Goal: Check status: Check status

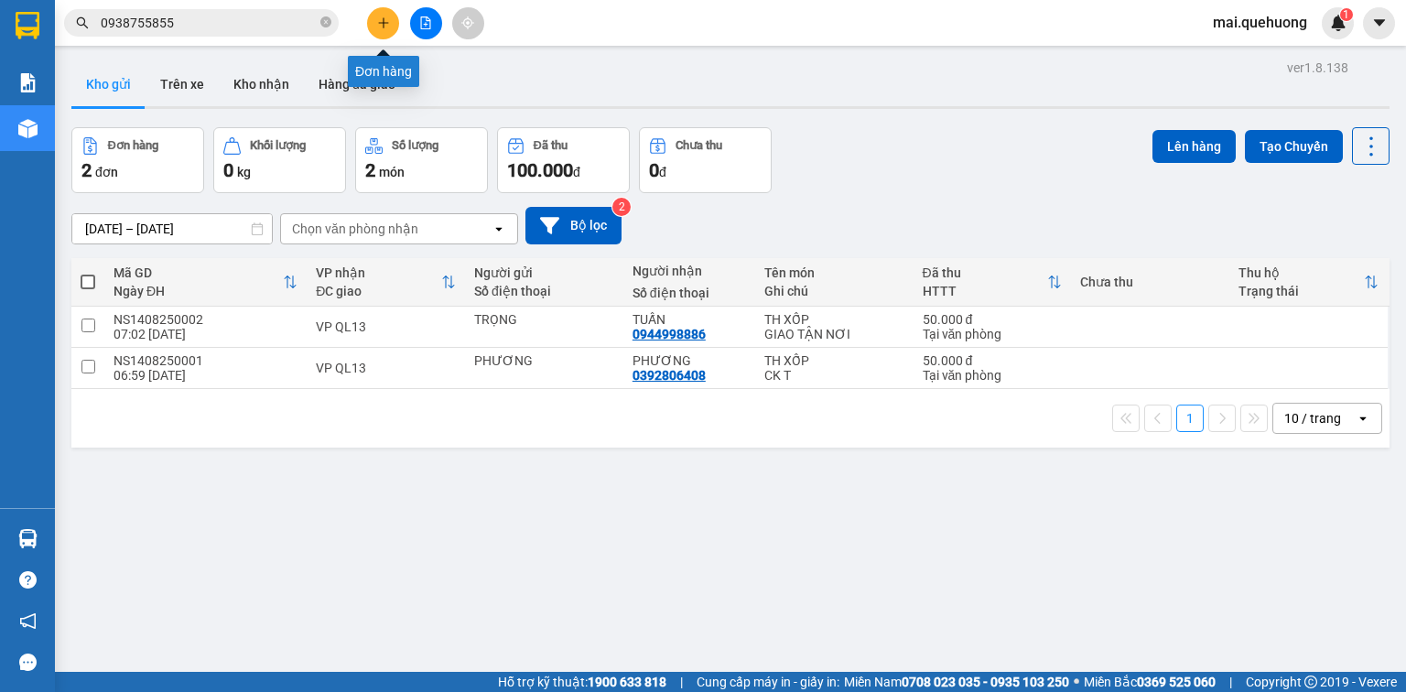
click at [389, 18] on icon "plus" at bounding box center [383, 22] width 13 height 13
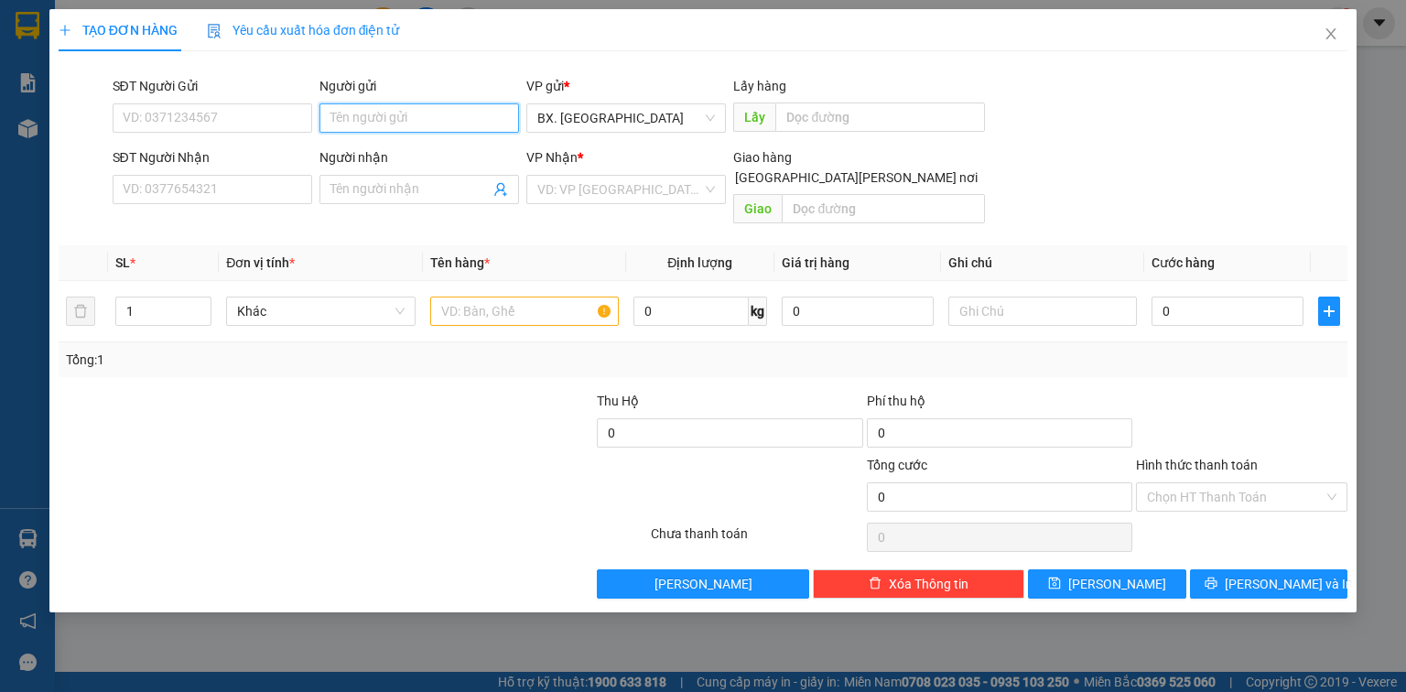
click at [447, 118] on input "Người gửi" at bounding box center [420, 117] width 200 height 29
click at [1324, 33] on icon "close" at bounding box center [1331, 34] width 15 height 15
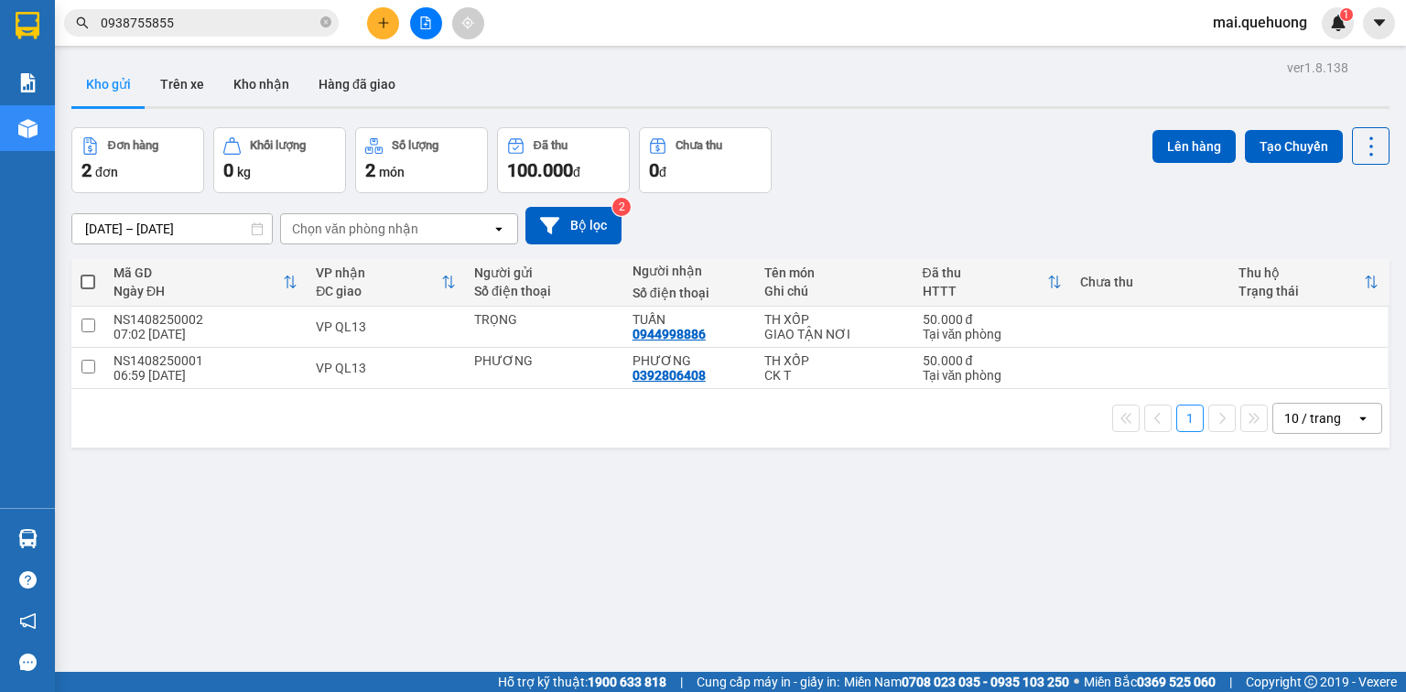
click at [384, 22] on icon "plus" at bounding box center [383, 22] width 1 height 10
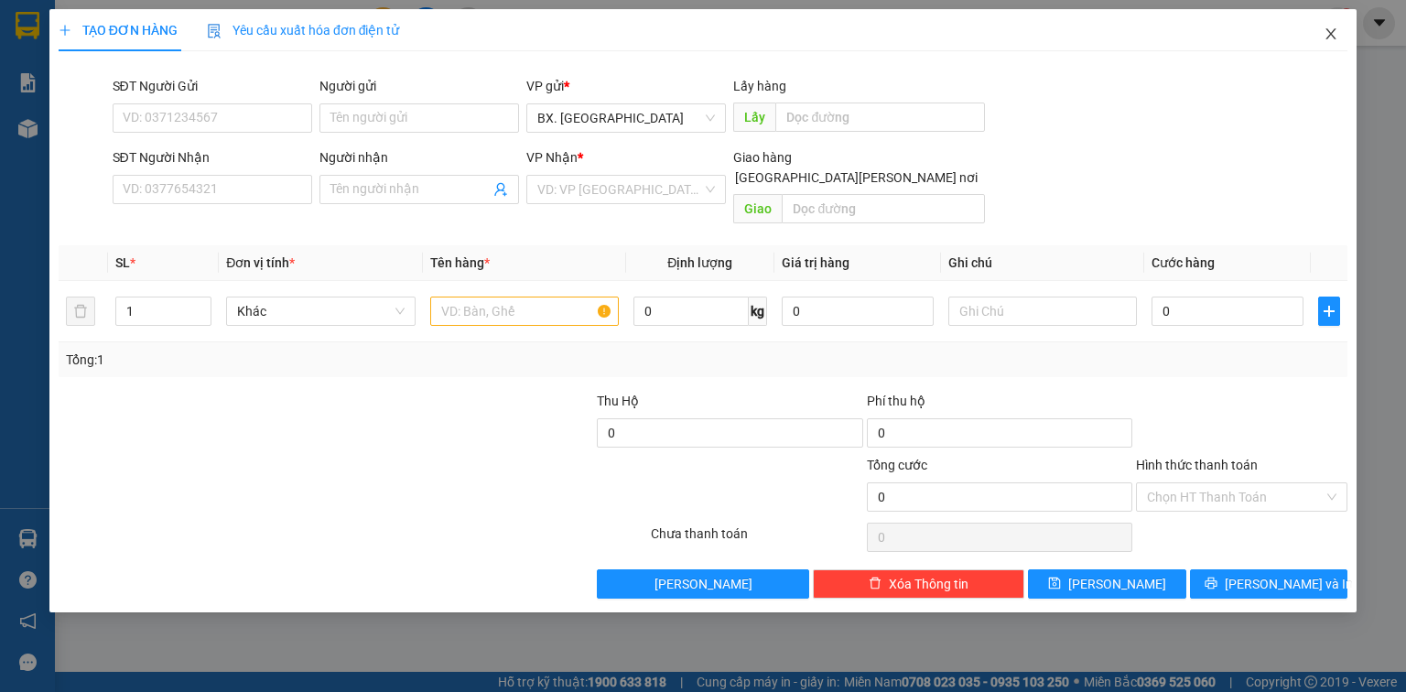
click at [1338, 30] on icon "close" at bounding box center [1331, 34] width 15 height 15
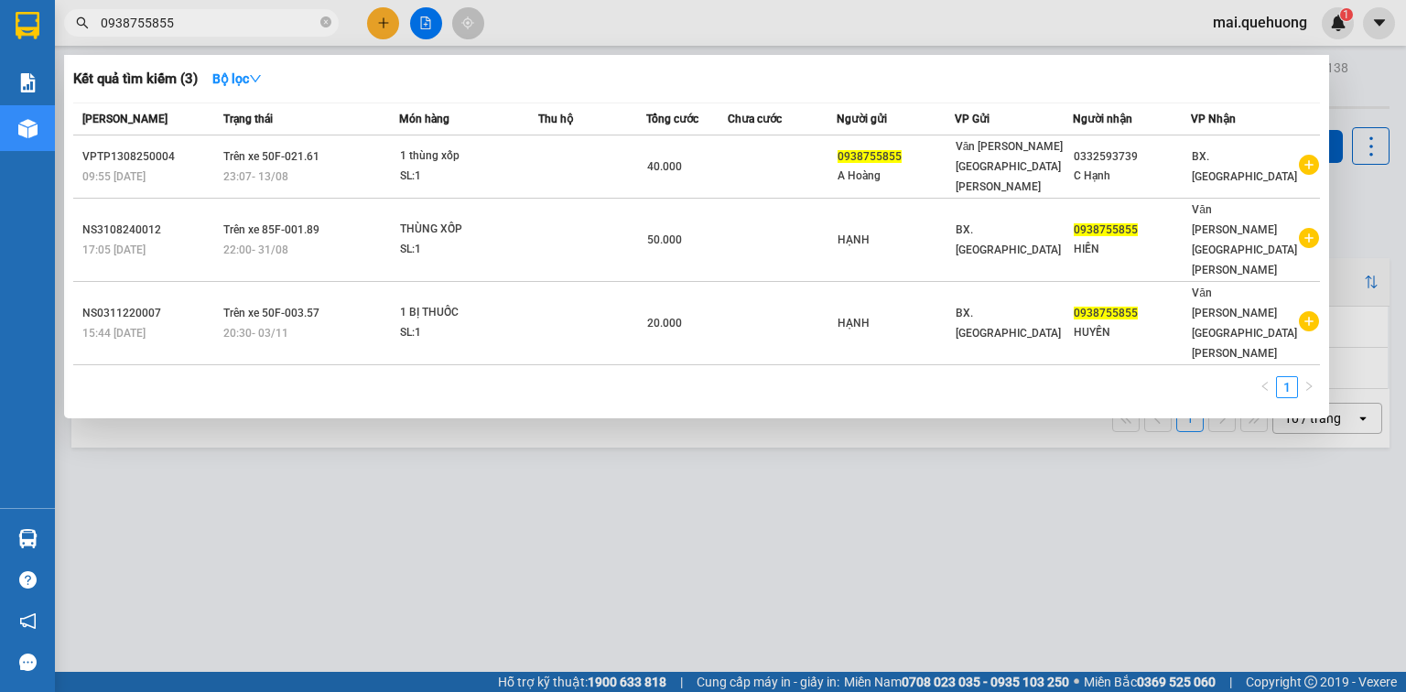
click at [199, 22] on input "0938755855" at bounding box center [209, 23] width 216 height 20
type input "0"
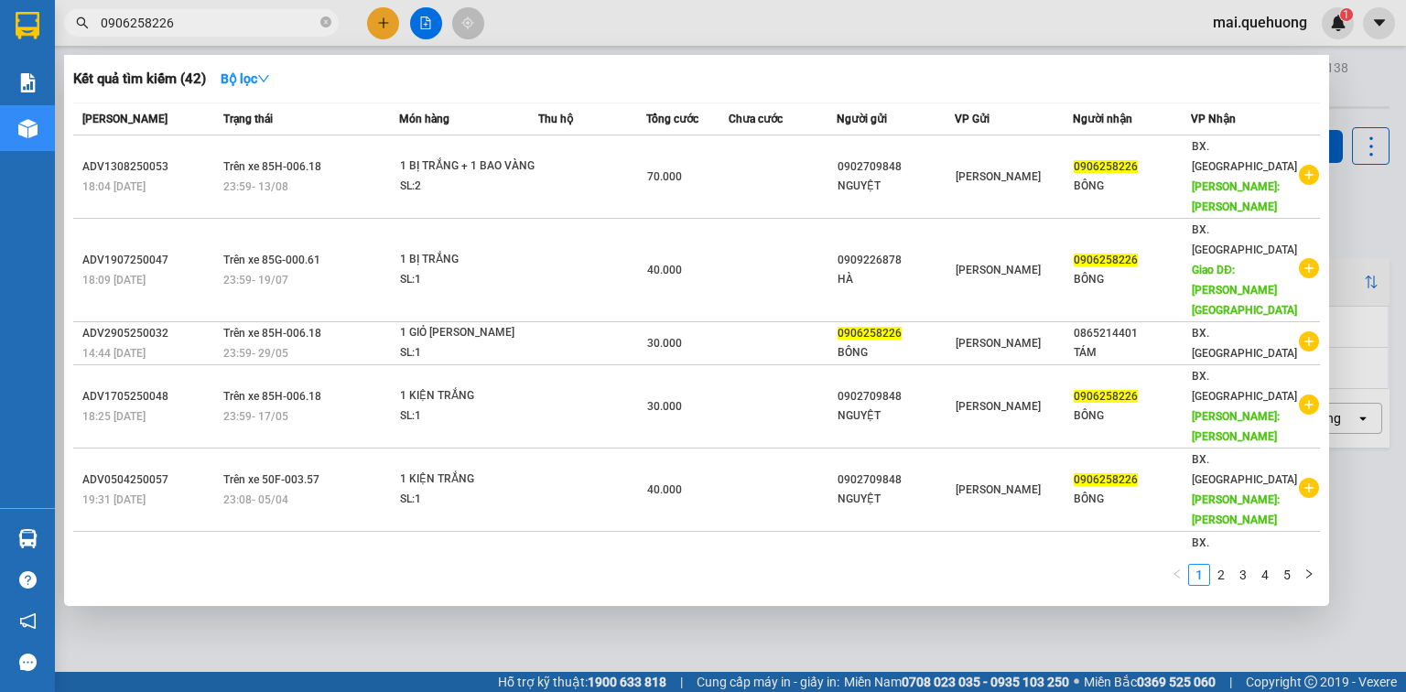
type input "0906258226"
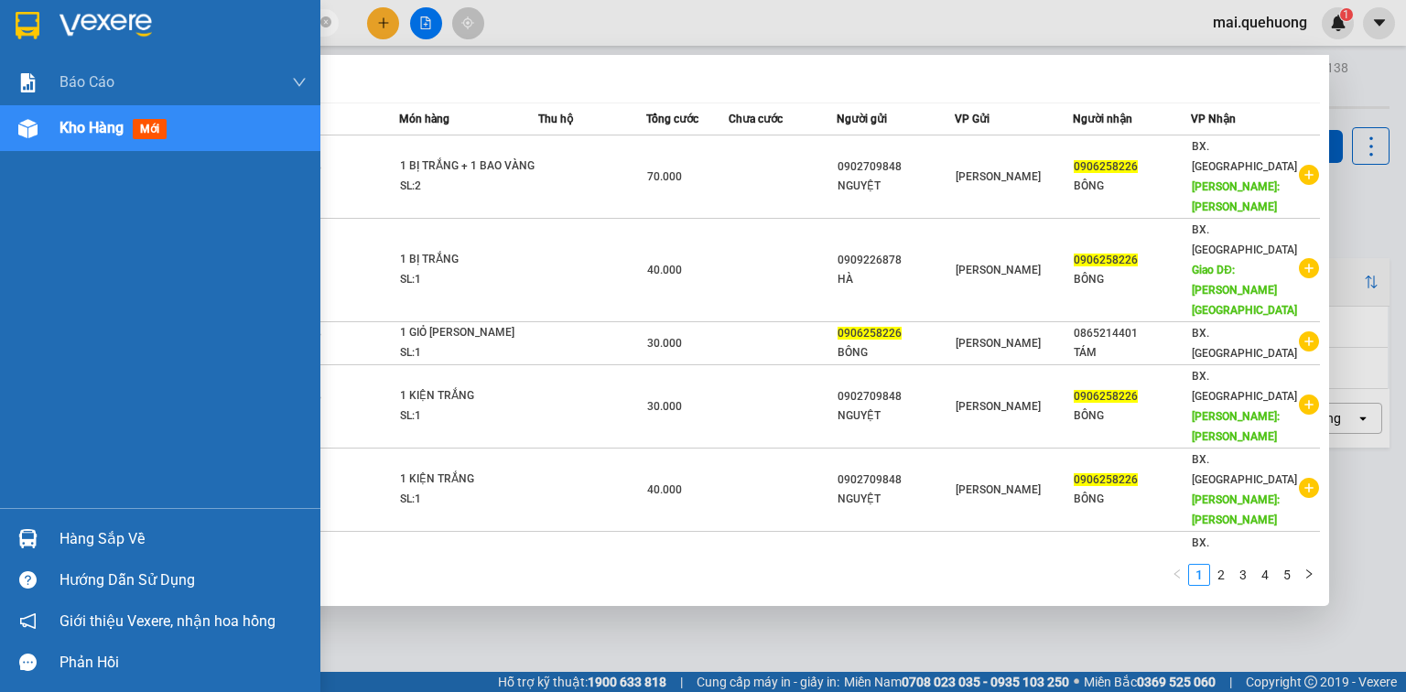
drag, startPoint x: 222, startPoint y: 23, endPoint x: 50, endPoint y: 44, distance: 172.5
click at [50, 44] on section "Kết quả [PERSON_NAME] ( 42 ) Bộ lọc Mã ĐH Trạng thái Món hàng Thu hộ [PERSON_NA…" at bounding box center [703, 346] width 1406 height 692
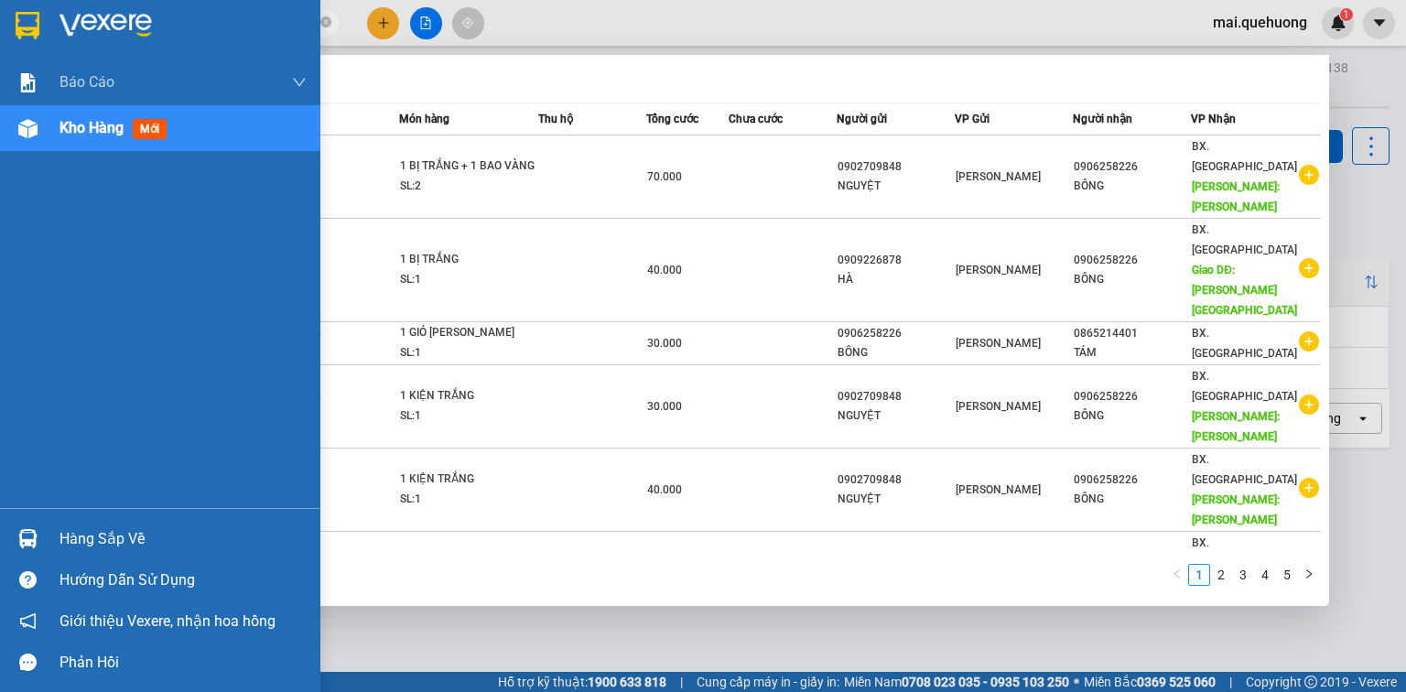
type input "1796"
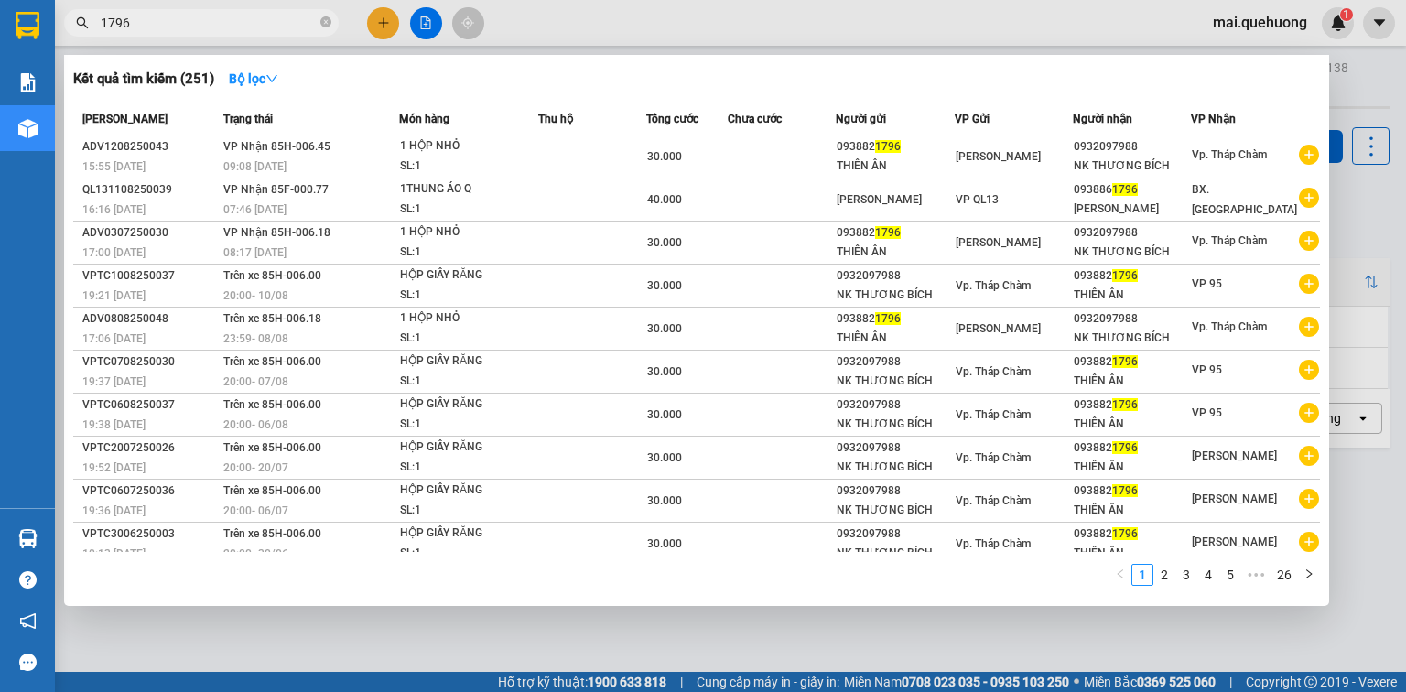
drag, startPoint x: 140, startPoint y: 20, endPoint x: 71, endPoint y: 36, distance: 70.4
click at [71, 36] on div "1796" at bounding box center [178, 22] width 357 height 27
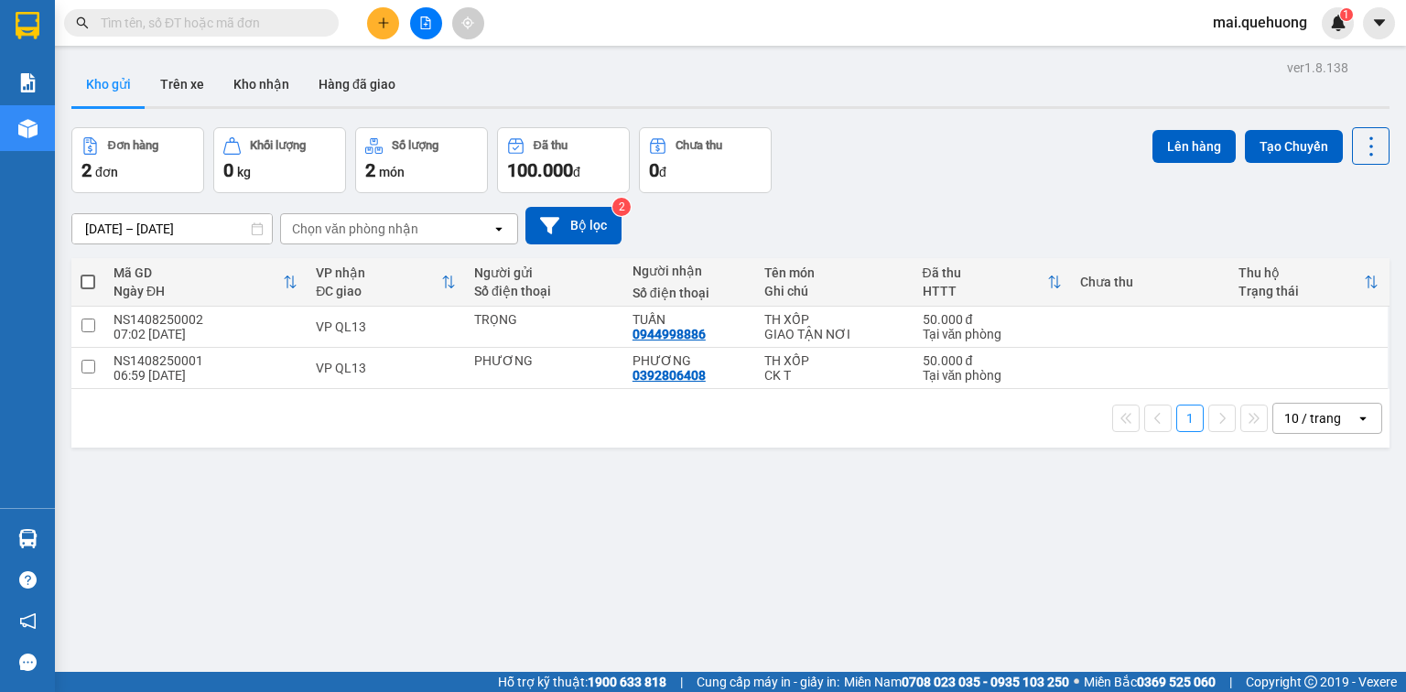
click at [242, 16] on input "text" at bounding box center [209, 23] width 216 height 20
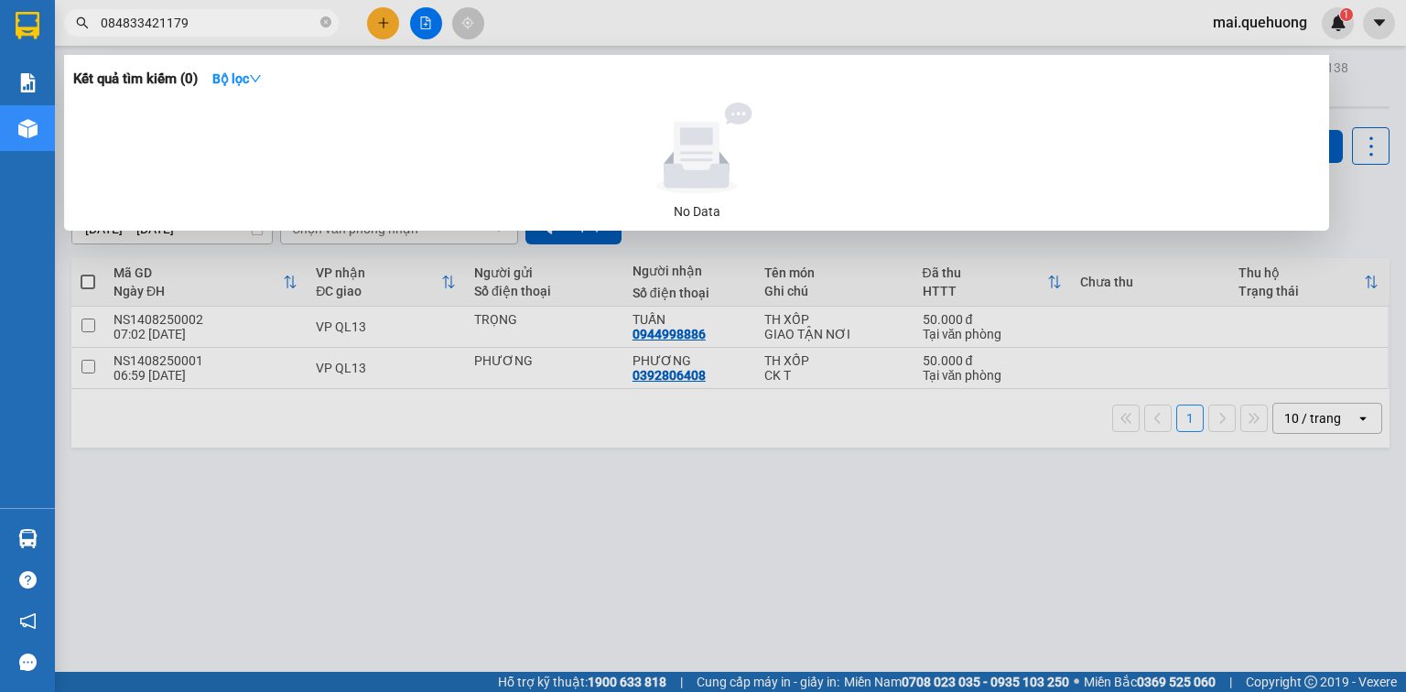
drag, startPoint x: 122, startPoint y: 29, endPoint x: 81, endPoint y: 34, distance: 41.5
click at [81, 34] on span "084833421179" at bounding box center [201, 22] width 275 height 27
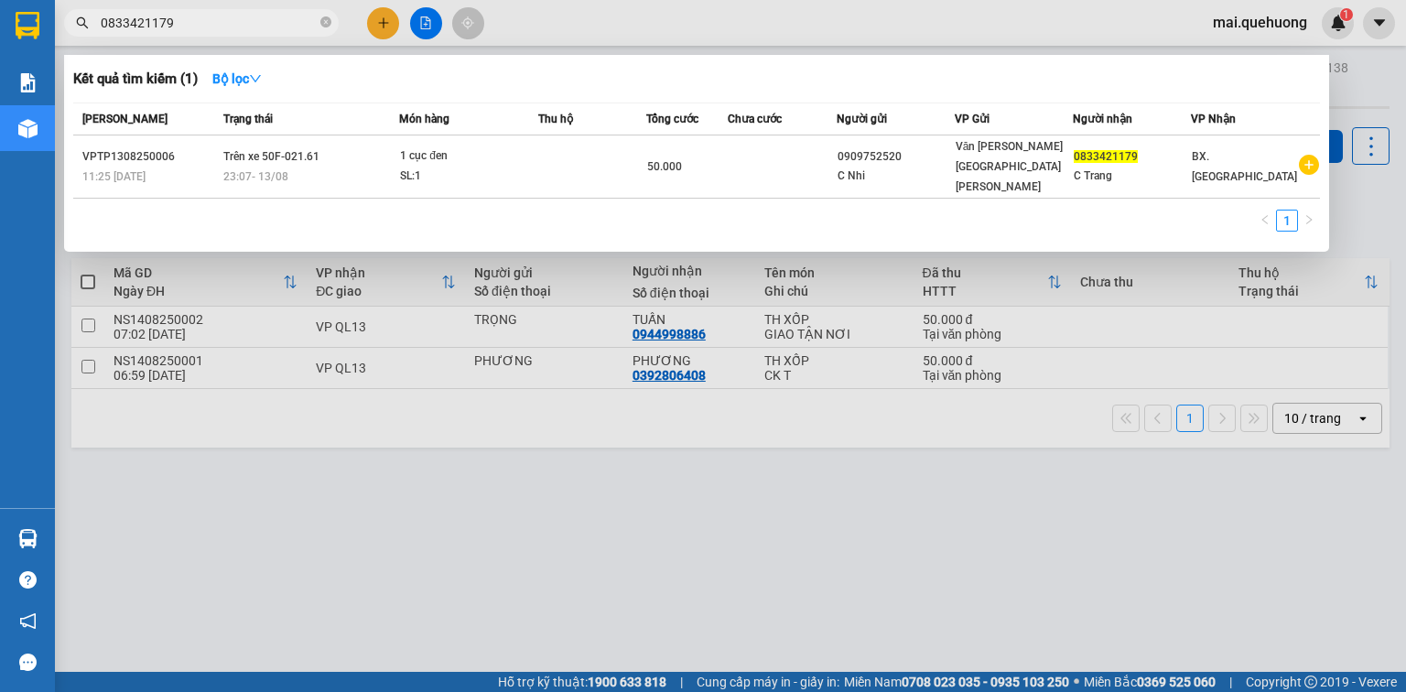
click at [222, 29] on input "0833421179" at bounding box center [209, 23] width 216 height 20
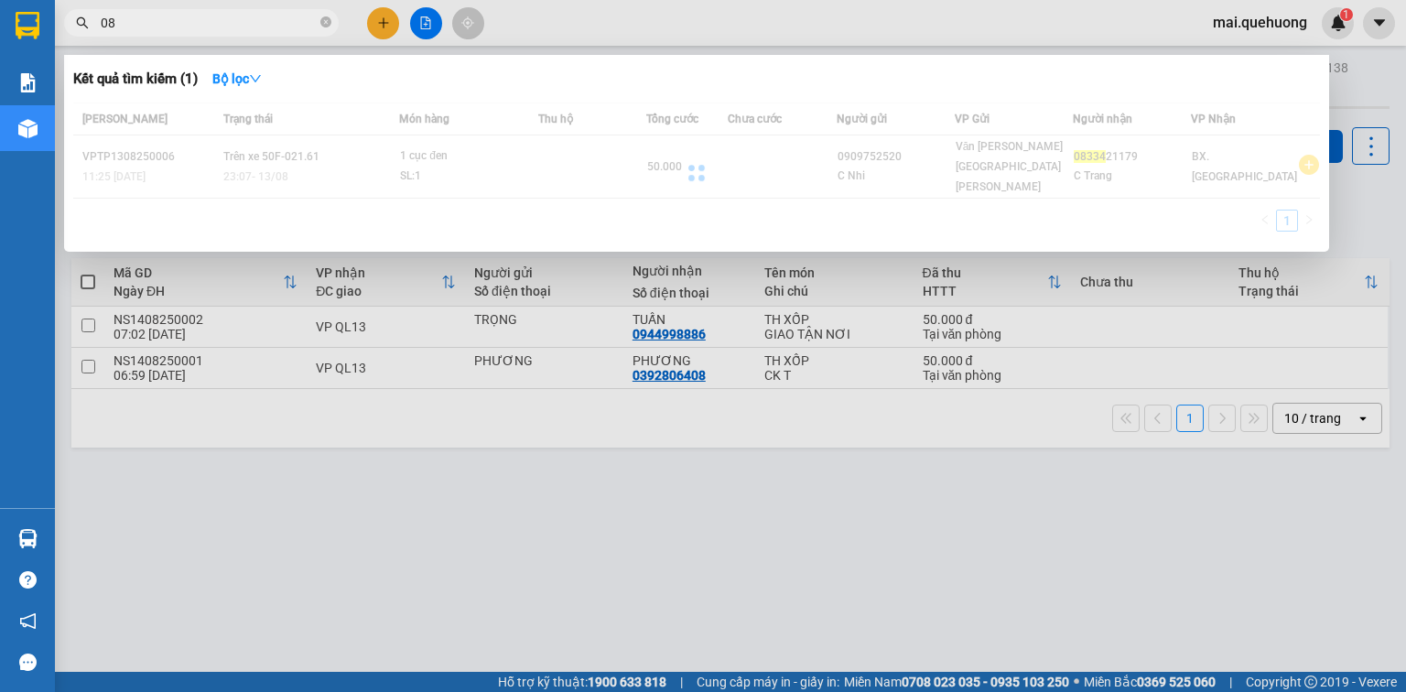
type input "0"
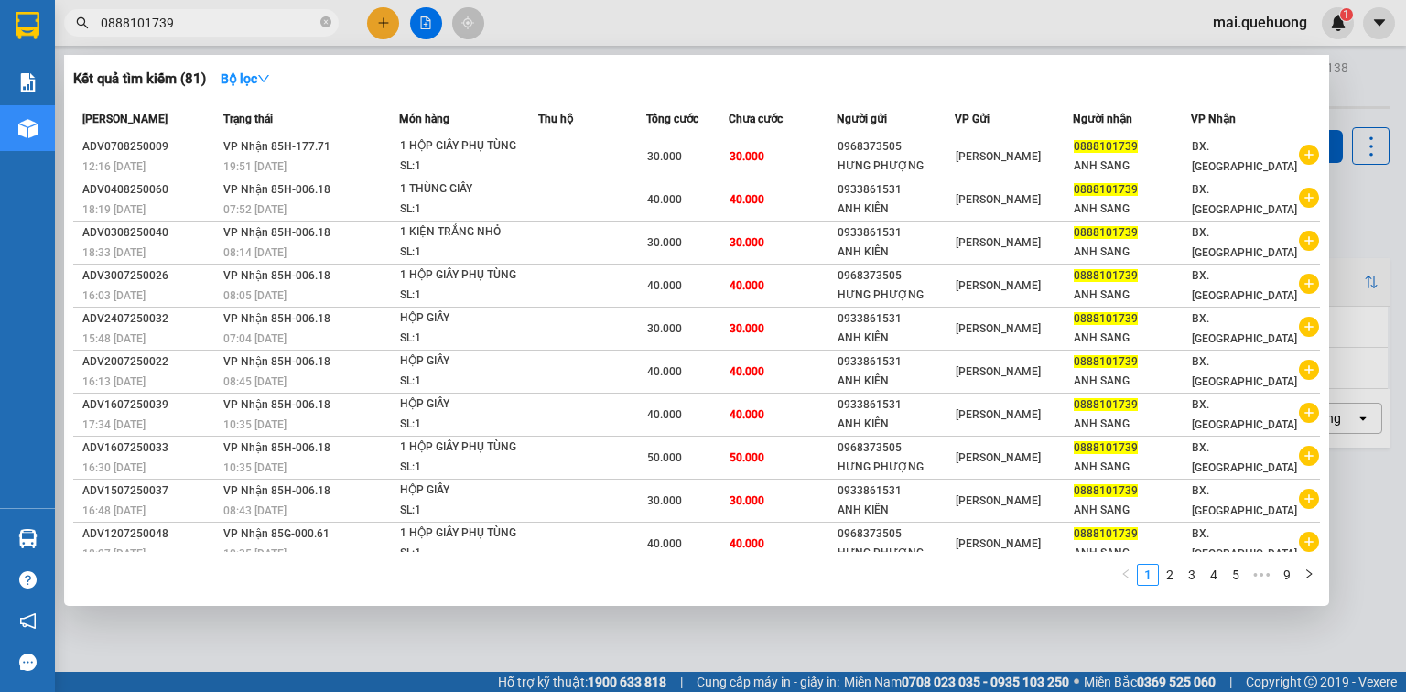
type input "0888101739"
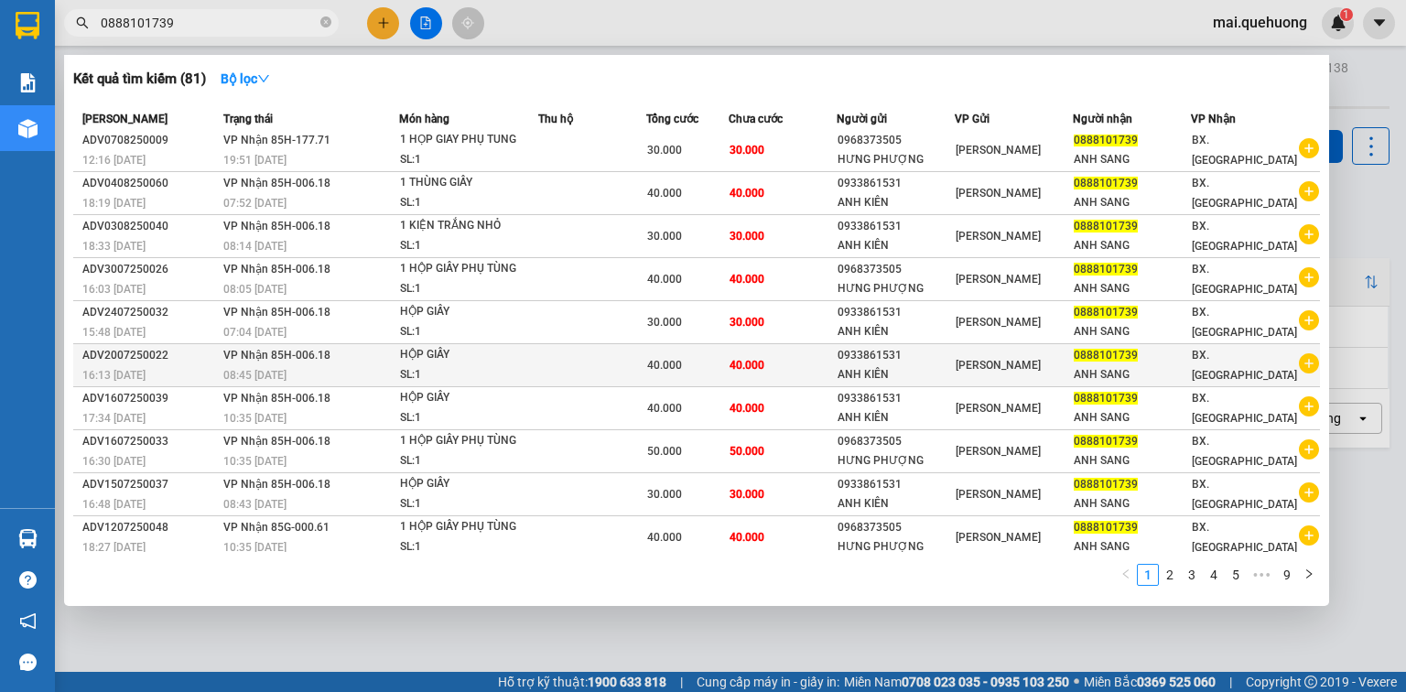
scroll to position [7, 0]
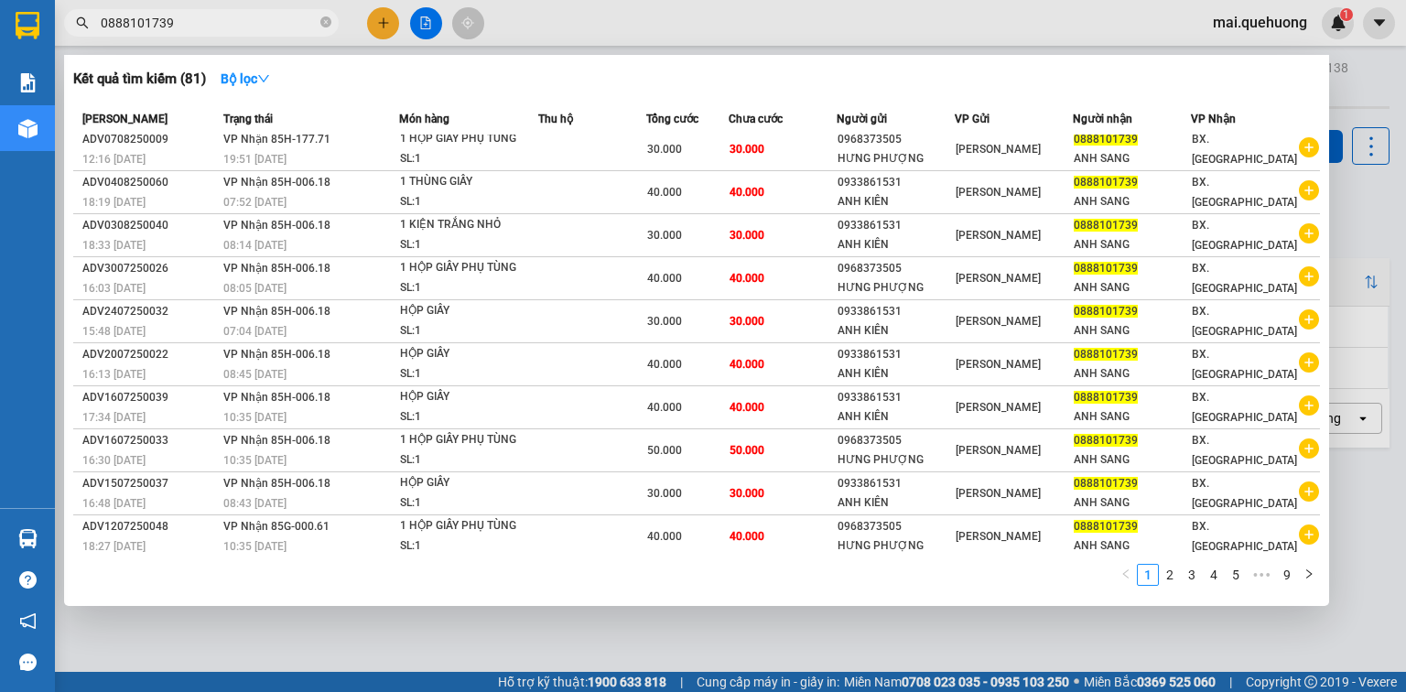
drag, startPoint x: 223, startPoint y: 22, endPoint x: 68, endPoint y: 62, distance: 160.8
click at [68, 39] on div "Kết quả [PERSON_NAME] ( 81 ) Bộ lọc Mã ĐH Trạng thái Món hàng Thu hộ [PERSON_NA…" at bounding box center [178, 23] width 357 height 32
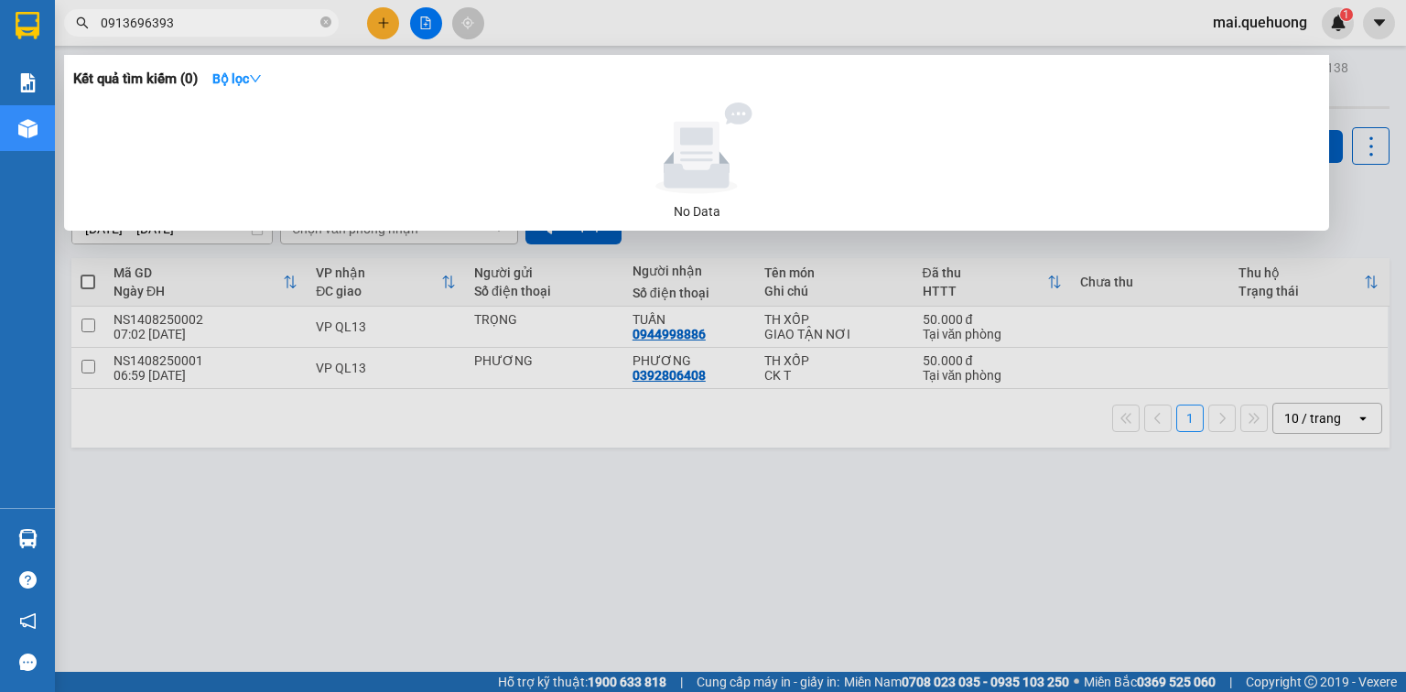
click at [153, 28] on input "0913696393" at bounding box center [209, 23] width 216 height 20
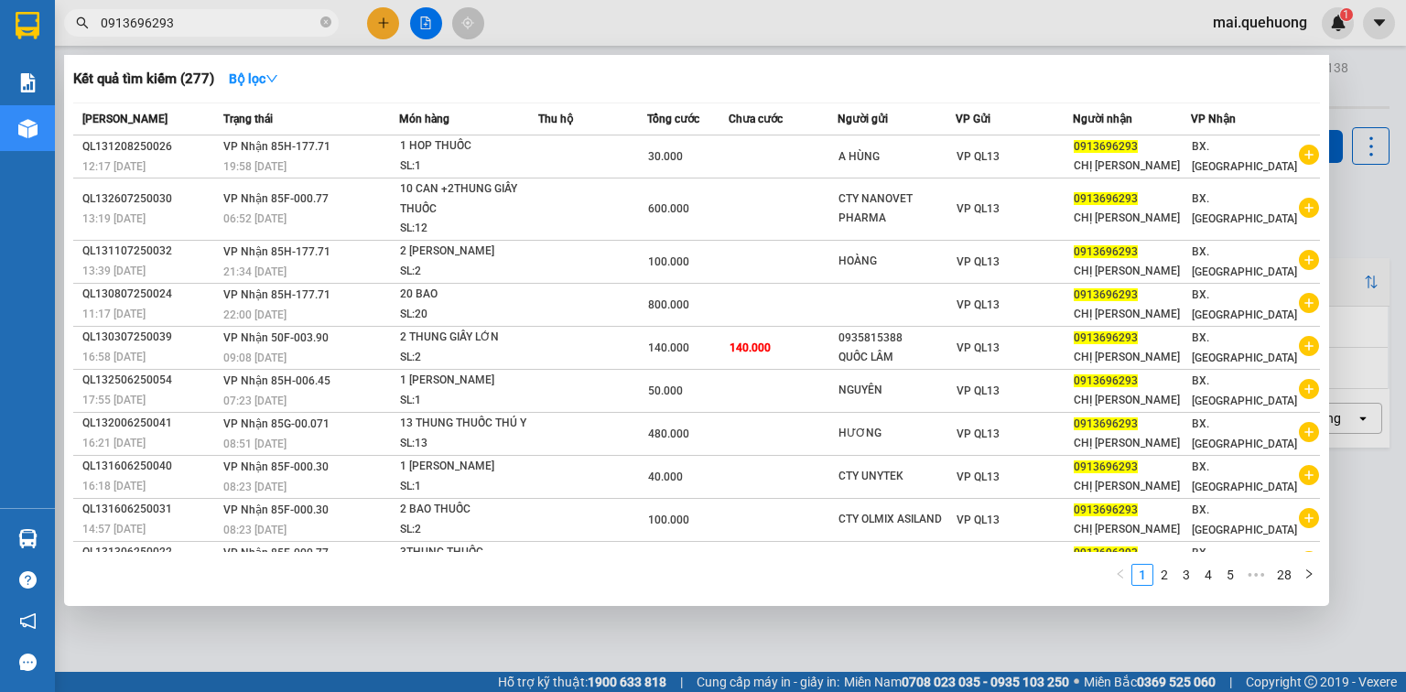
type input "0913696293"
drag, startPoint x: 88, startPoint y: 51, endPoint x: 56, endPoint y: 60, distance: 33.3
click at [56, 39] on div "Kết quả [PERSON_NAME] ( 277 ) Bộ lọc Mã ĐH Trạng thái Món hàng Thu hộ [PERSON_N…" at bounding box center [178, 23] width 357 height 32
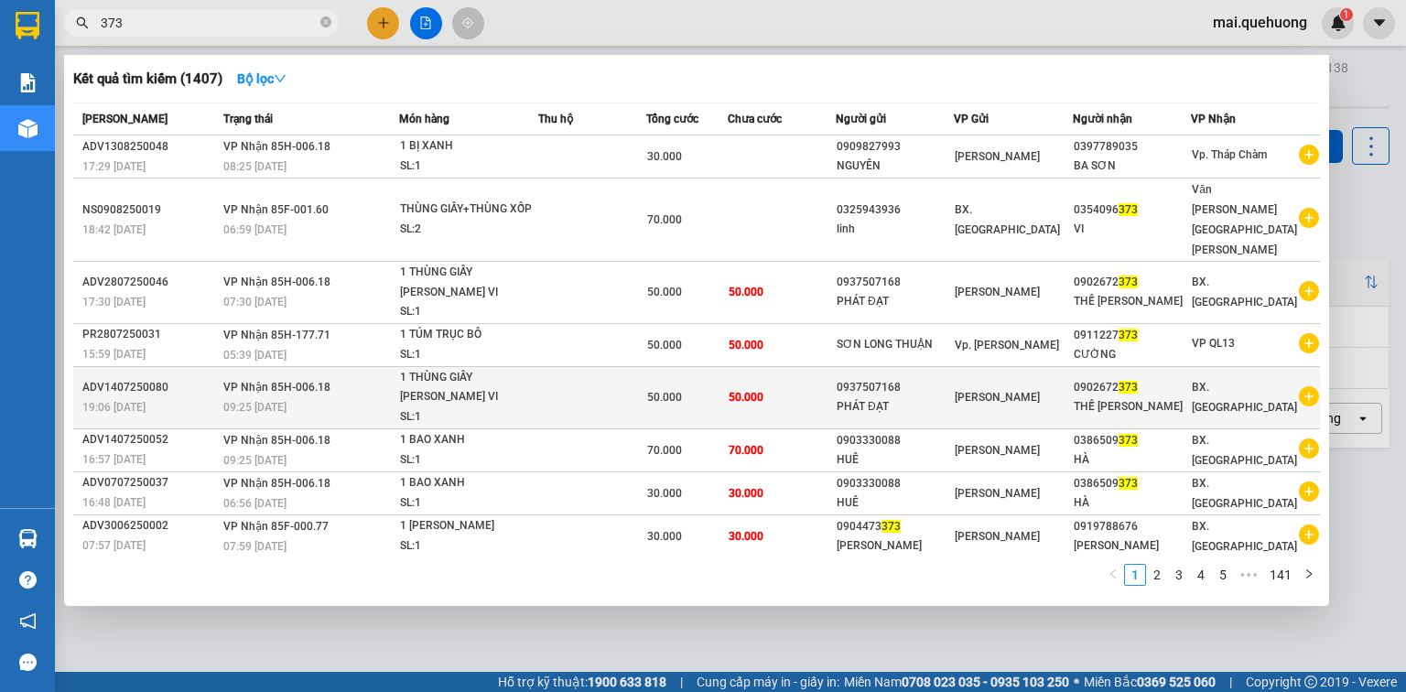
scroll to position [47, 0]
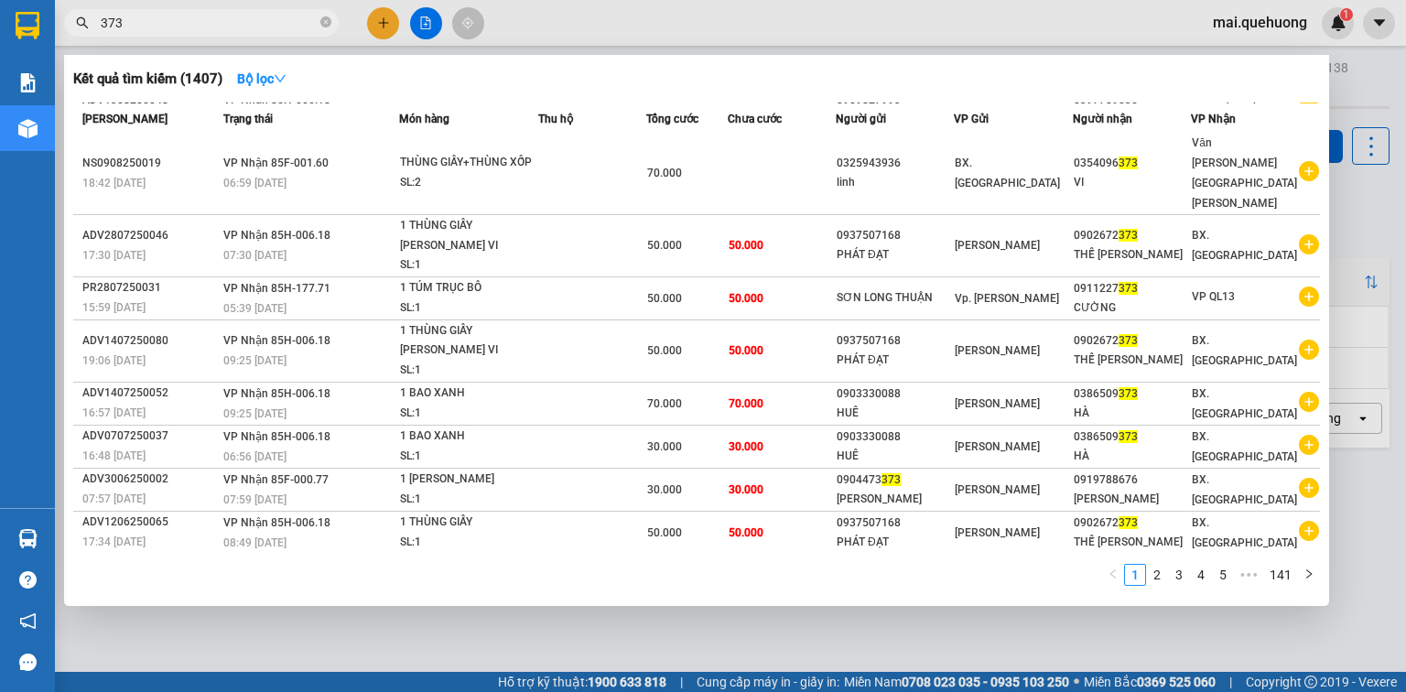
click at [95, 27] on span "373" at bounding box center [201, 22] width 275 height 27
click at [102, 24] on input "373" at bounding box center [209, 23] width 216 height 20
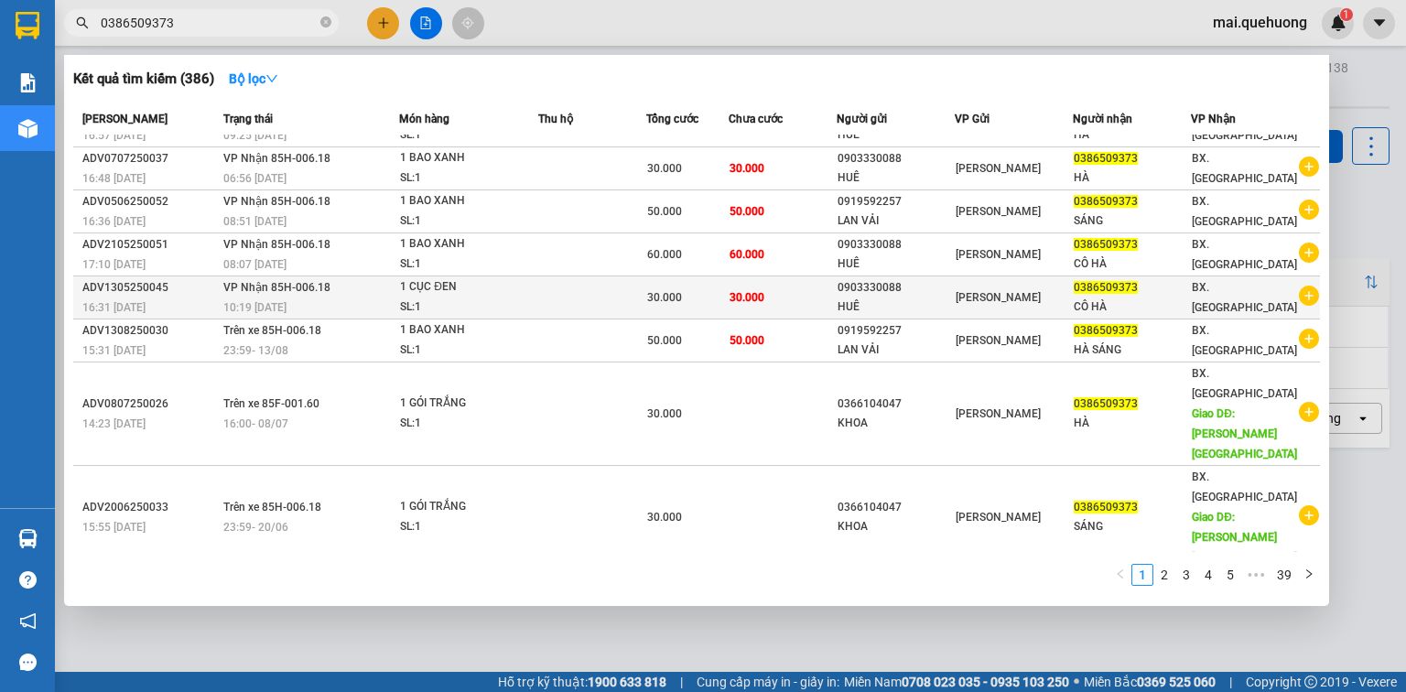
scroll to position [48, 0]
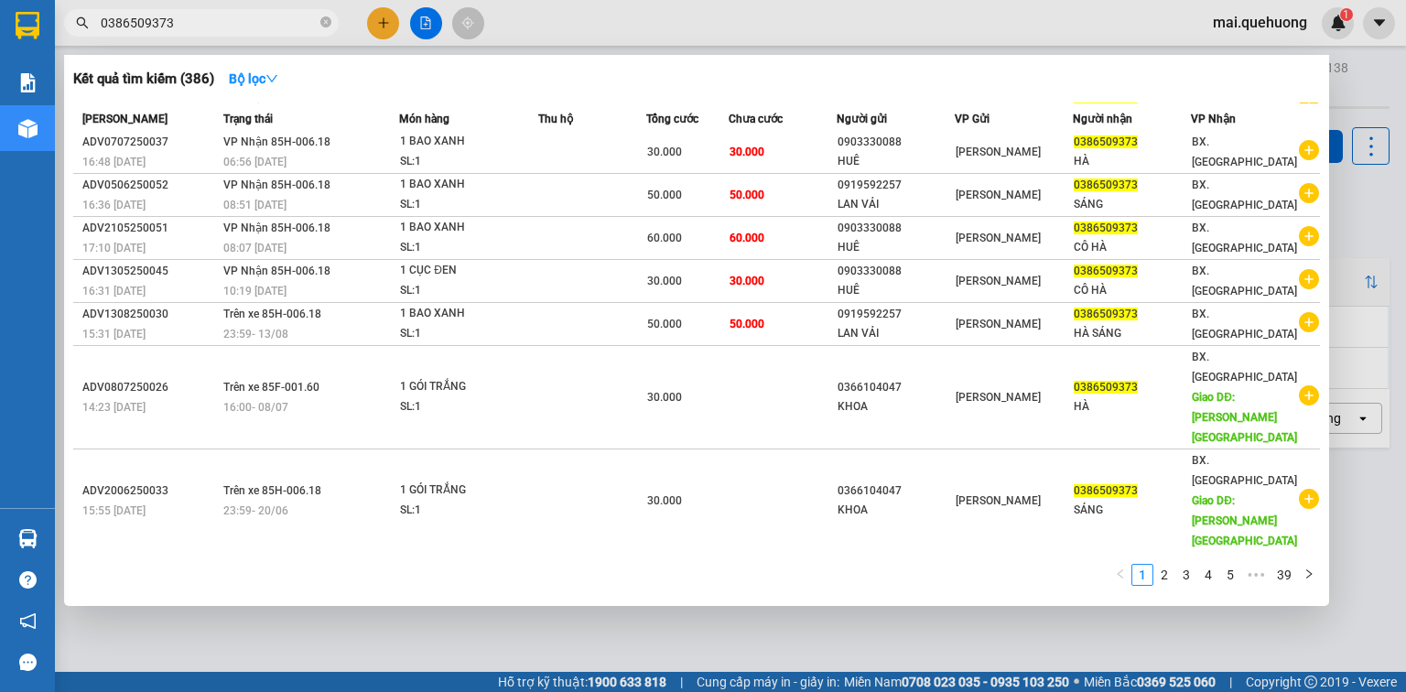
type input "0386509373"
click at [223, 22] on input "0386509373" at bounding box center [209, 23] width 216 height 20
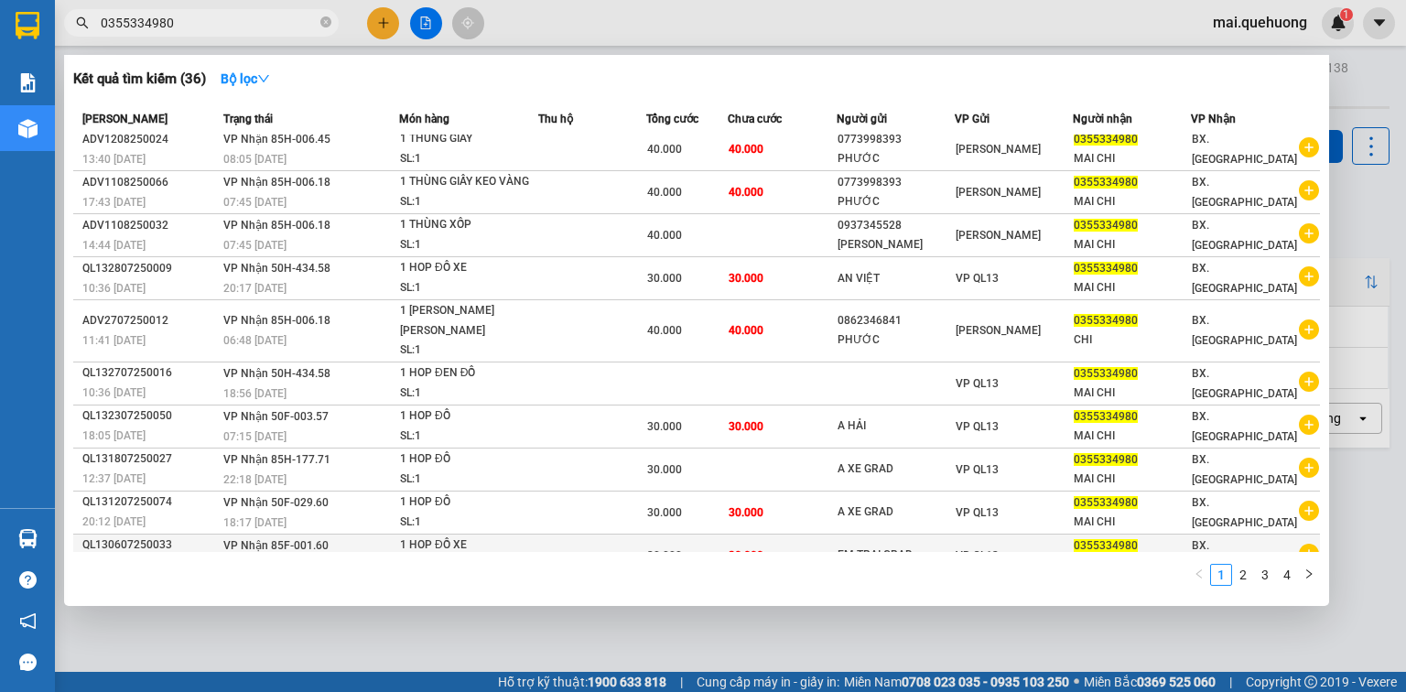
scroll to position [0, 0]
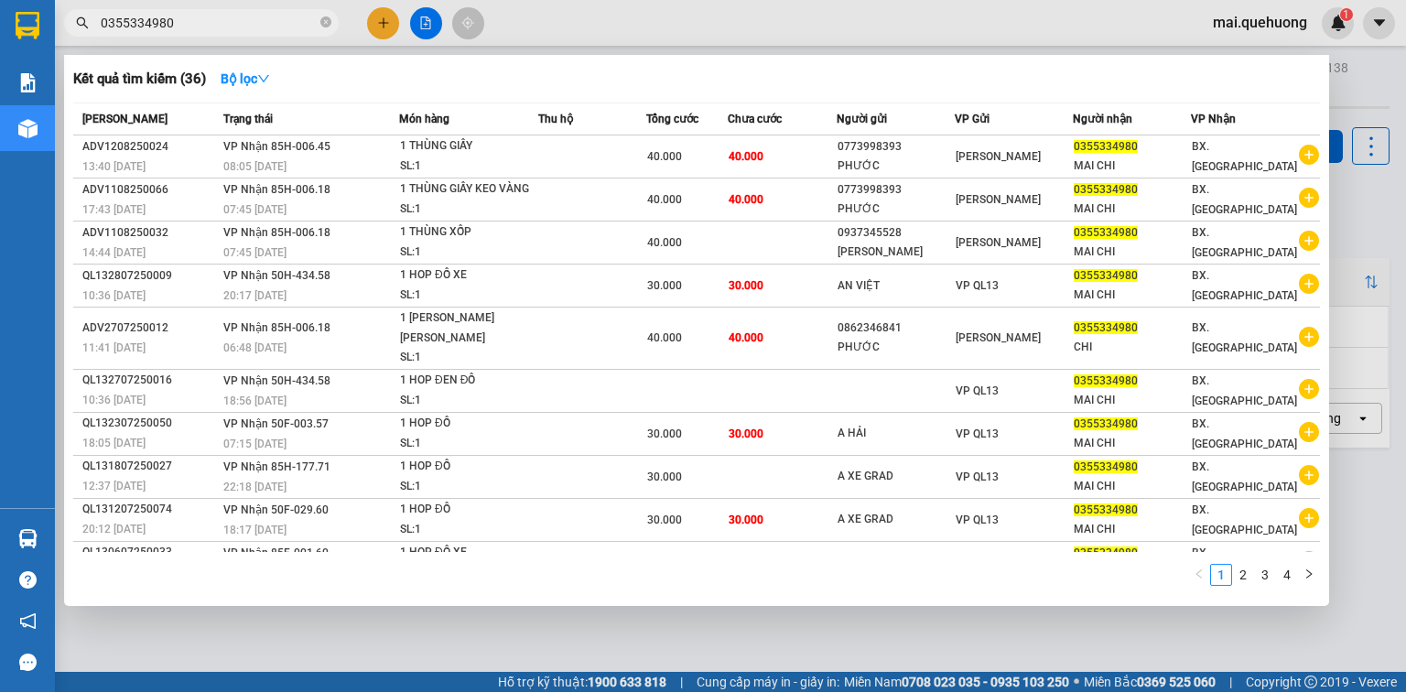
click at [198, 27] on input "0355334980" at bounding box center [209, 23] width 216 height 20
type input "0"
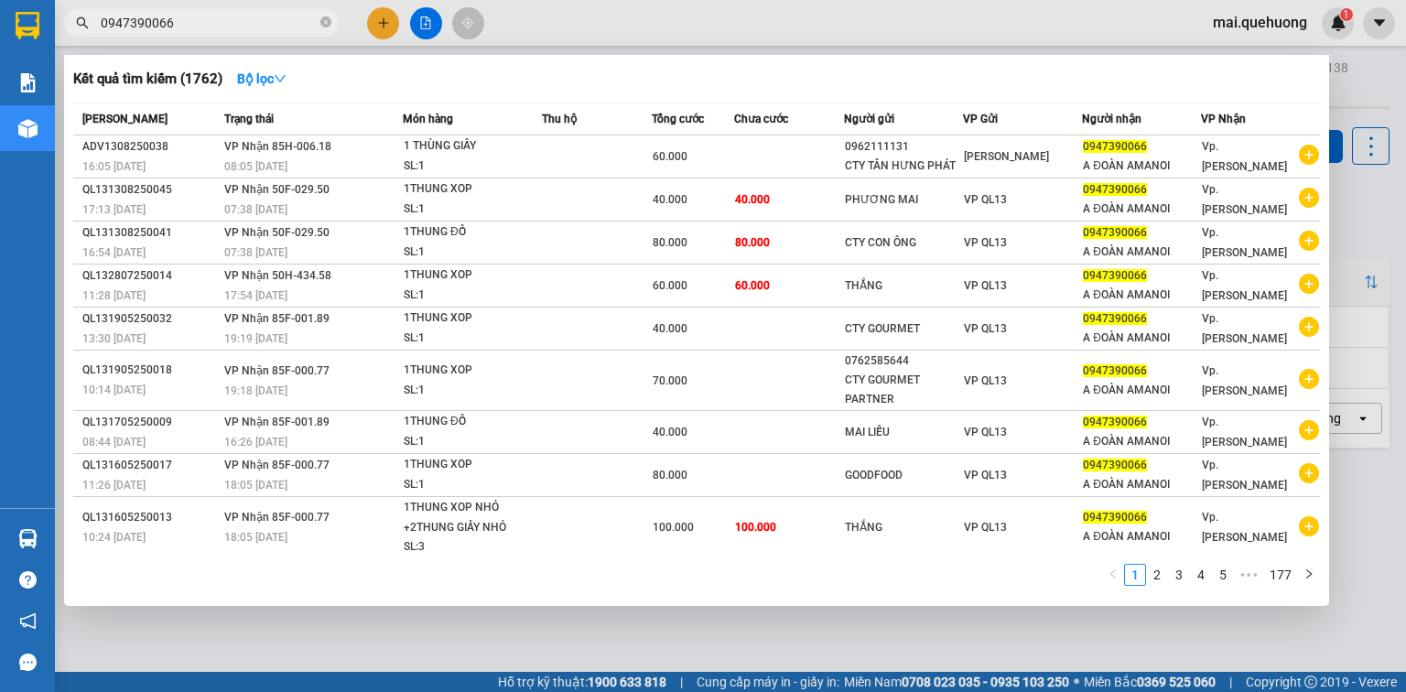
type input "0947390066"
click at [326, 23] on icon "close-circle" at bounding box center [325, 21] width 11 height 11
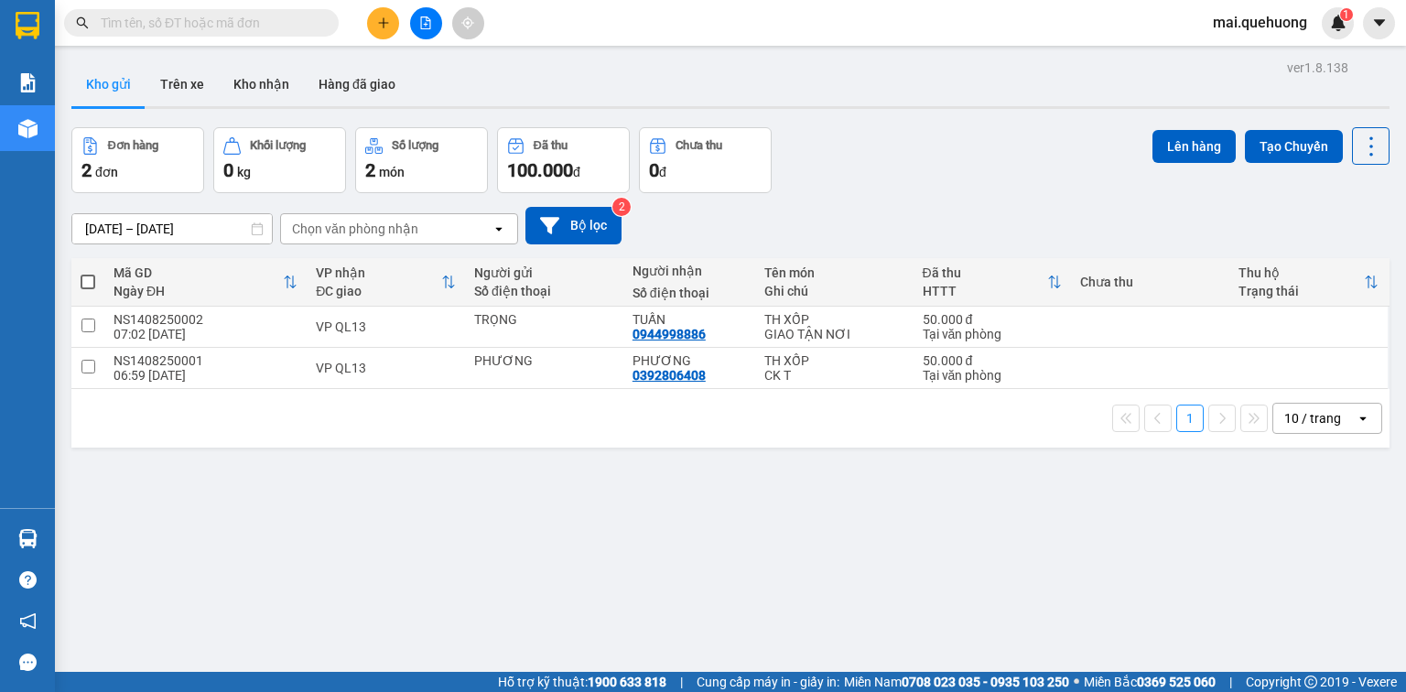
click at [242, 27] on input "text" at bounding box center [209, 23] width 216 height 20
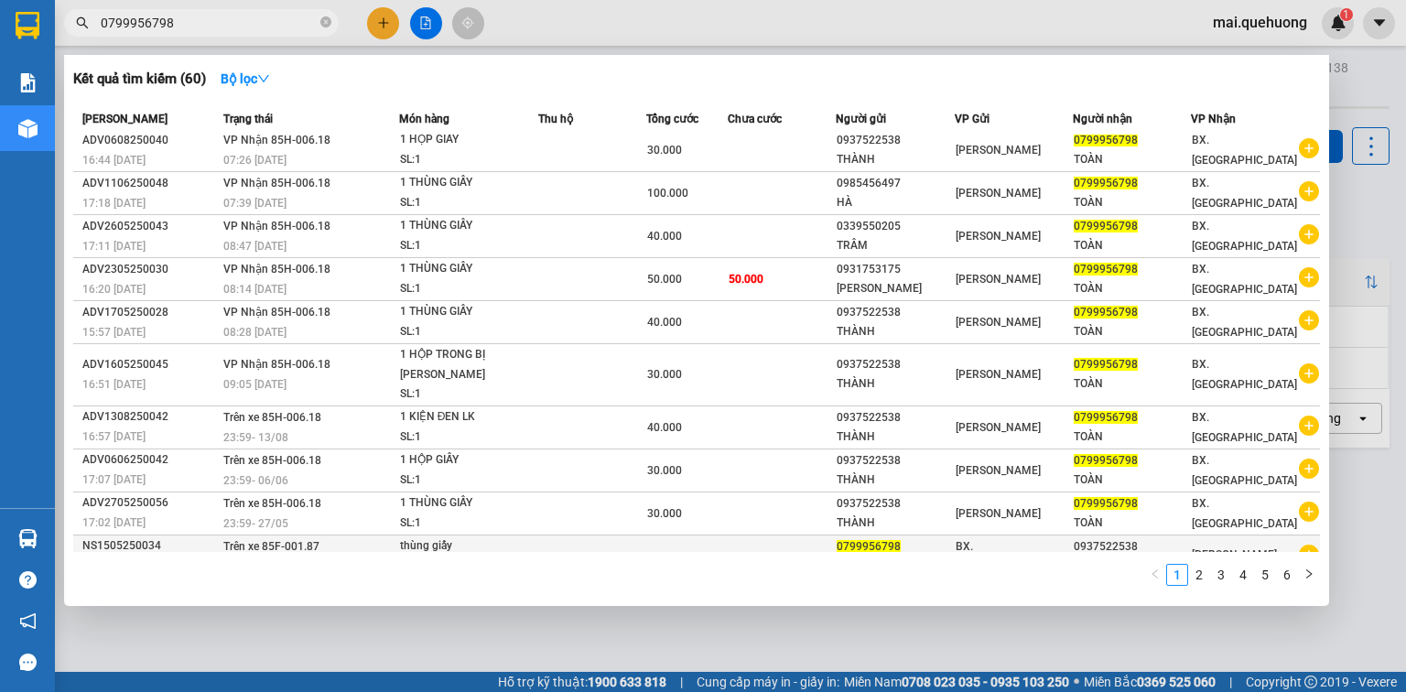
scroll to position [7, 0]
drag, startPoint x: 190, startPoint y: 28, endPoint x: 59, endPoint y: 59, distance: 134.4
click at [59, 39] on div "Kết quả [PERSON_NAME] ( 60 ) Bộ lọc Mã ĐH Trạng thái Món hàng Thu hộ [PERSON_NA…" at bounding box center [178, 23] width 357 height 32
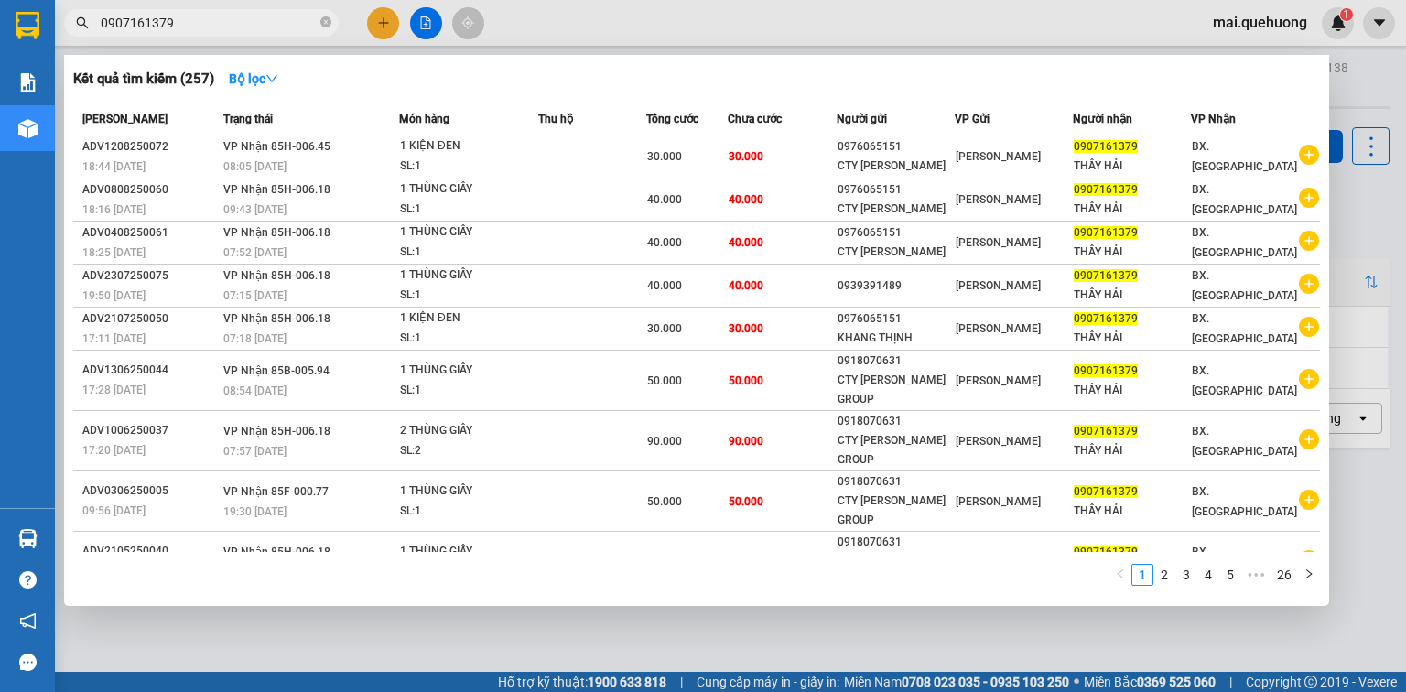
type input "0907161379"
drag, startPoint x: 190, startPoint y: 30, endPoint x: 85, endPoint y: 59, distance: 108.2
click at [85, 39] on div "Kết quả [PERSON_NAME] ( 257 ) Bộ lọc Mã ĐH Trạng thái Món hàng Thu hộ [PERSON_N…" at bounding box center [178, 23] width 357 height 32
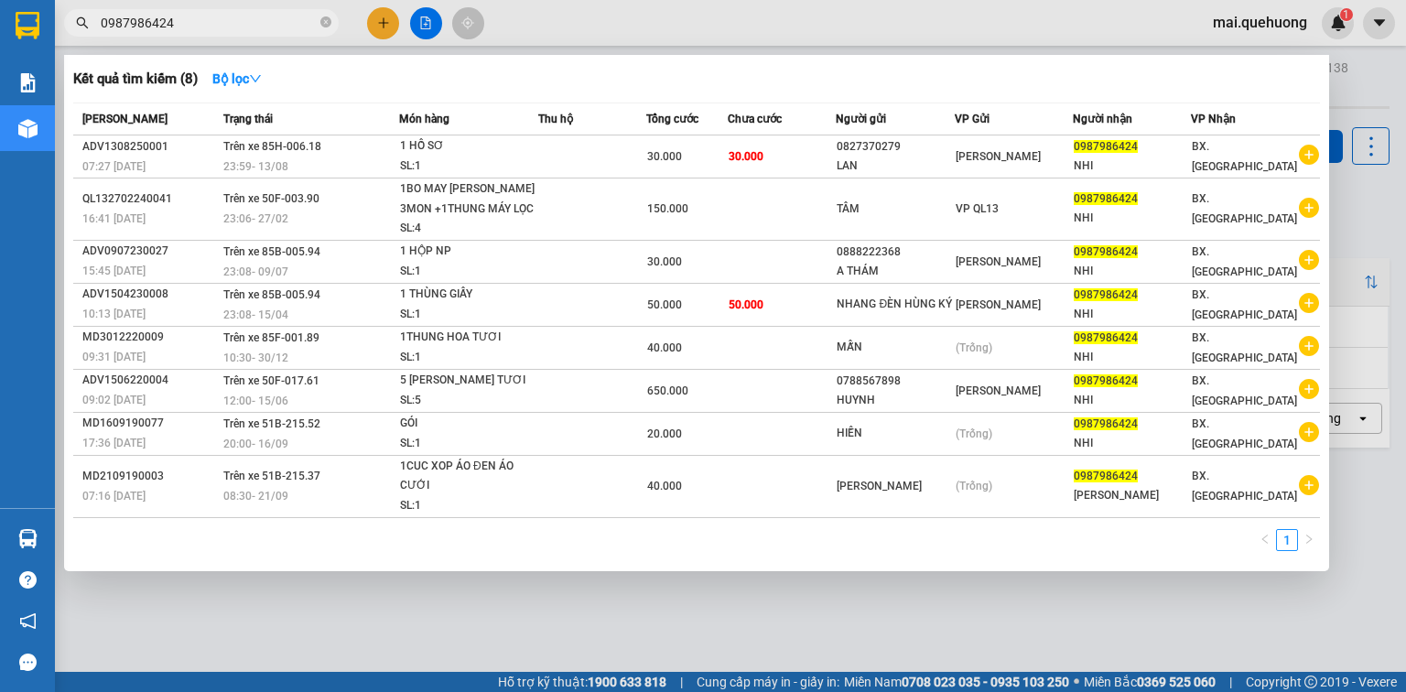
type input "0987986424"
